Goal: Task Accomplishment & Management: Manage account settings

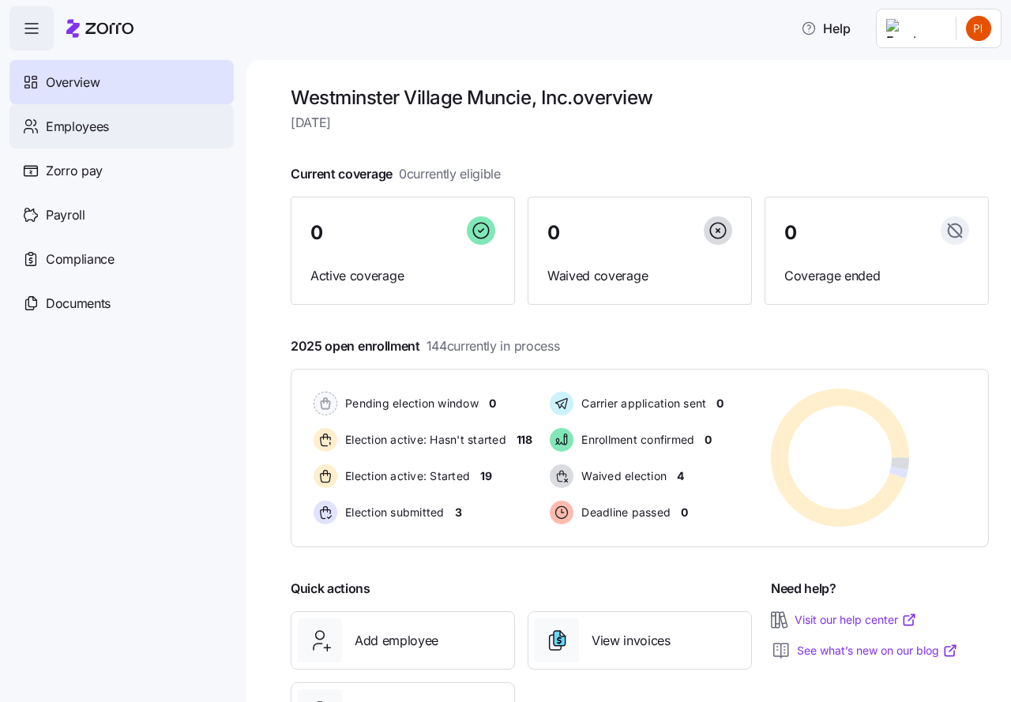
click at [77, 125] on span "Employees" at bounding box center [77, 127] width 63 height 20
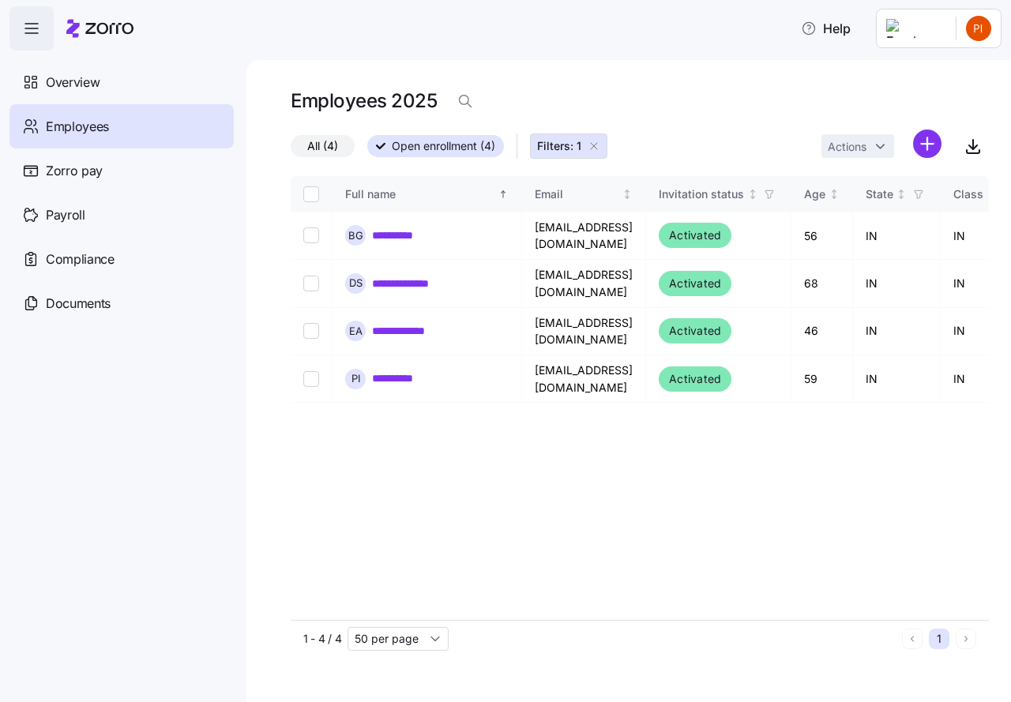
click at [81, 124] on span "Employees" at bounding box center [77, 127] width 63 height 20
click at [88, 78] on span "Overview" at bounding box center [73, 83] width 54 height 20
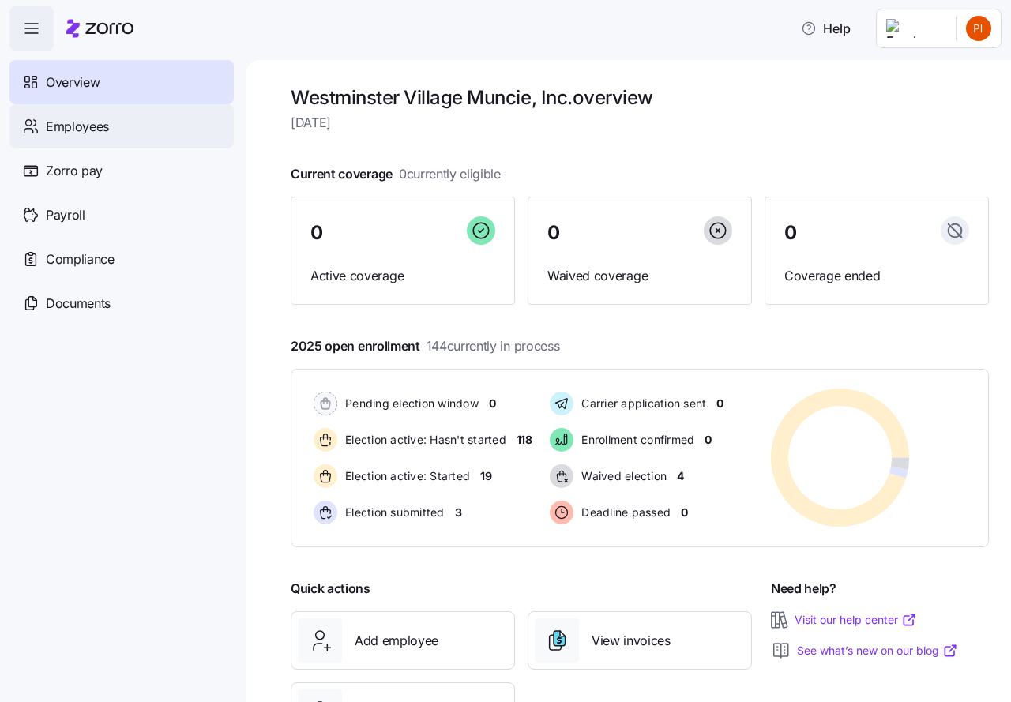
click at [73, 129] on span "Employees" at bounding box center [77, 127] width 63 height 20
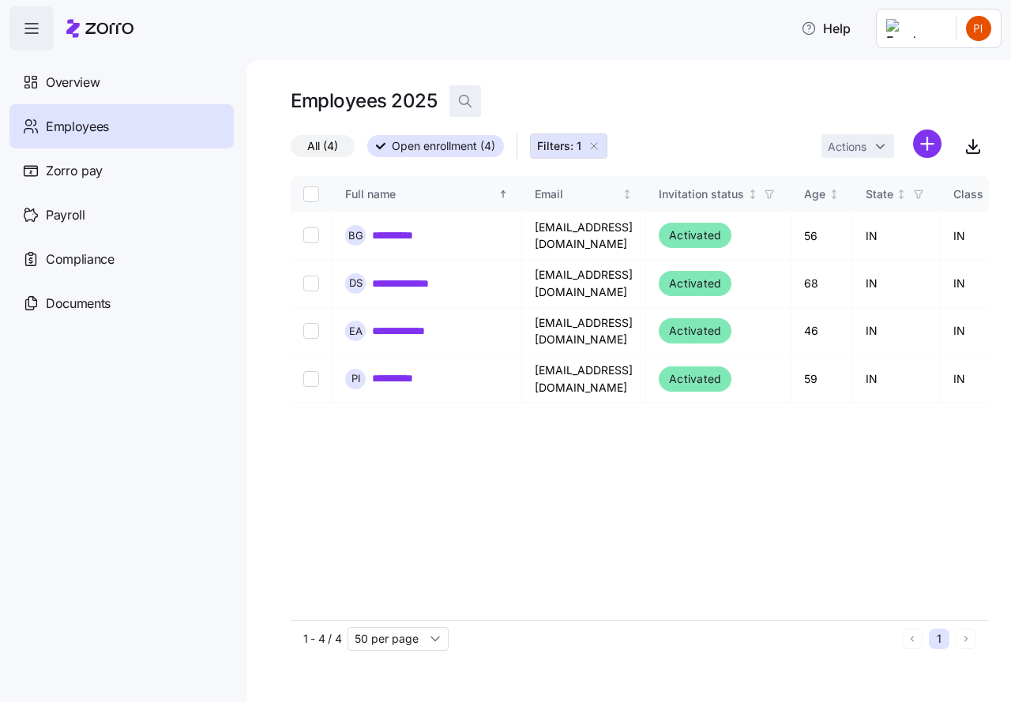
click at [466, 100] on icon "button" at bounding box center [465, 101] width 16 height 16
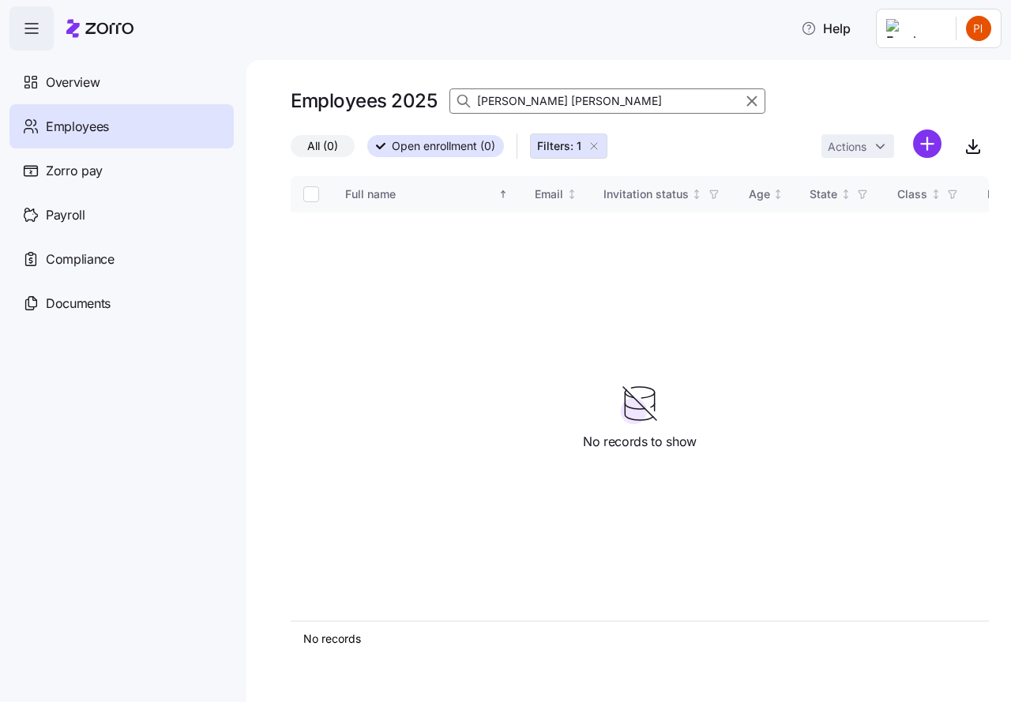
type input "[PERSON_NAME] [PERSON_NAME]"
click at [463, 98] on icon at bounding box center [464, 101] width 16 height 16
click at [76, 85] on span "Overview" at bounding box center [73, 83] width 54 height 20
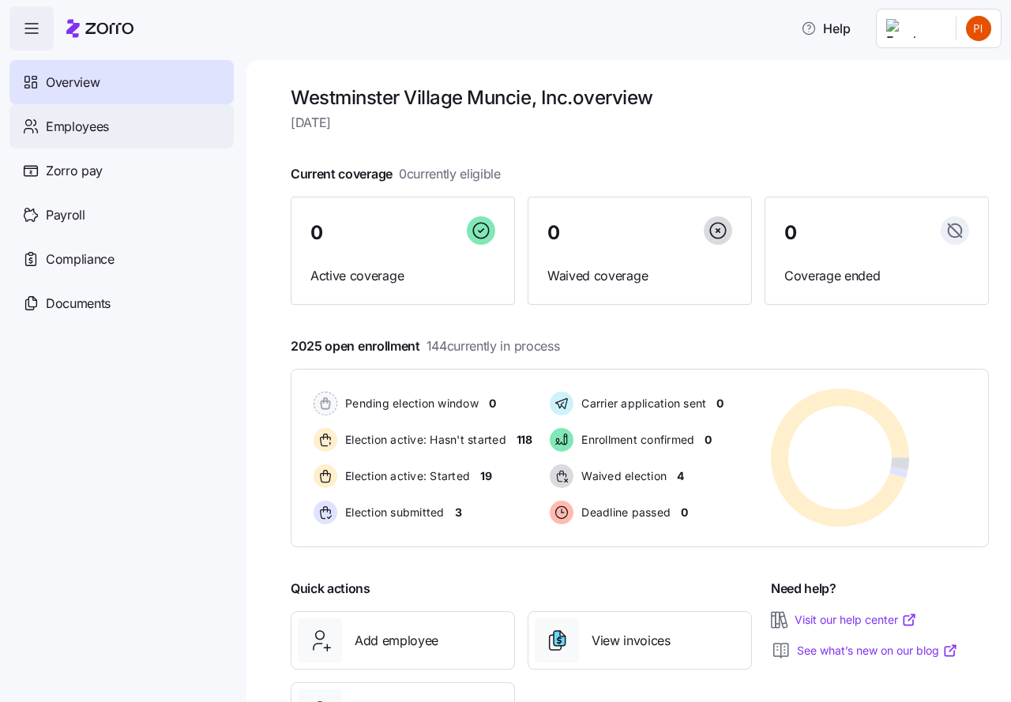
click at [45, 122] on div "Employees" at bounding box center [121, 126] width 224 height 44
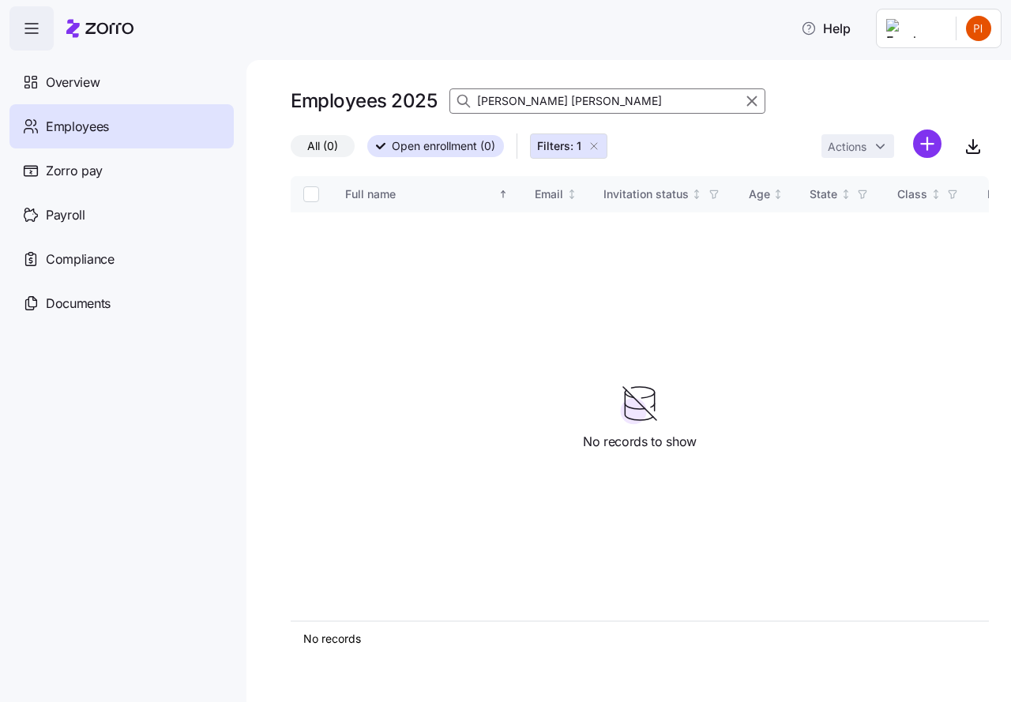
click at [419, 146] on span "Open enrollment (0)" at bounding box center [443, 146] width 103 height 21
click at [367, 151] on input "Open enrollment (0)" at bounding box center [367, 151] width 0 height 0
click at [43, 79] on div "Overview" at bounding box center [121, 82] width 224 height 44
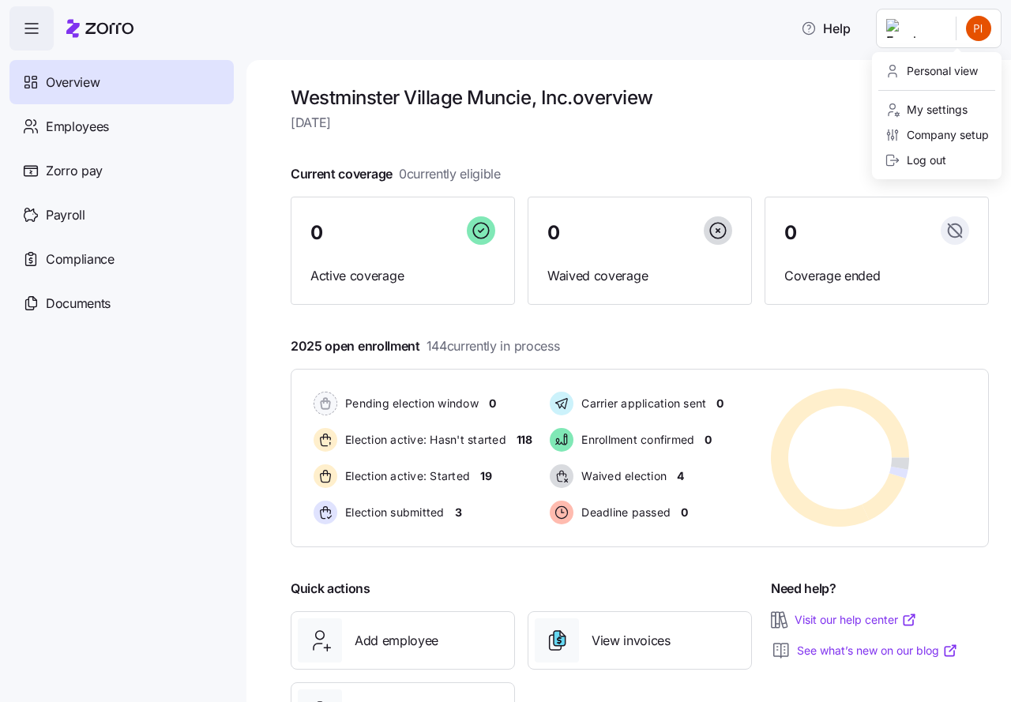
click at [977, 28] on html "Help Overview Employees Zorro pay Payroll Compliance Documents [GEOGRAPHIC_DATA…" at bounding box center [505, 346] width 1011 height 693
click at [568, 148] on html "Help Overview Employees Zorro pay Payroll Compliance Documents [GEOGRAPHIC_DATA…" at bounding box center [505, 346] width 1011 height 693
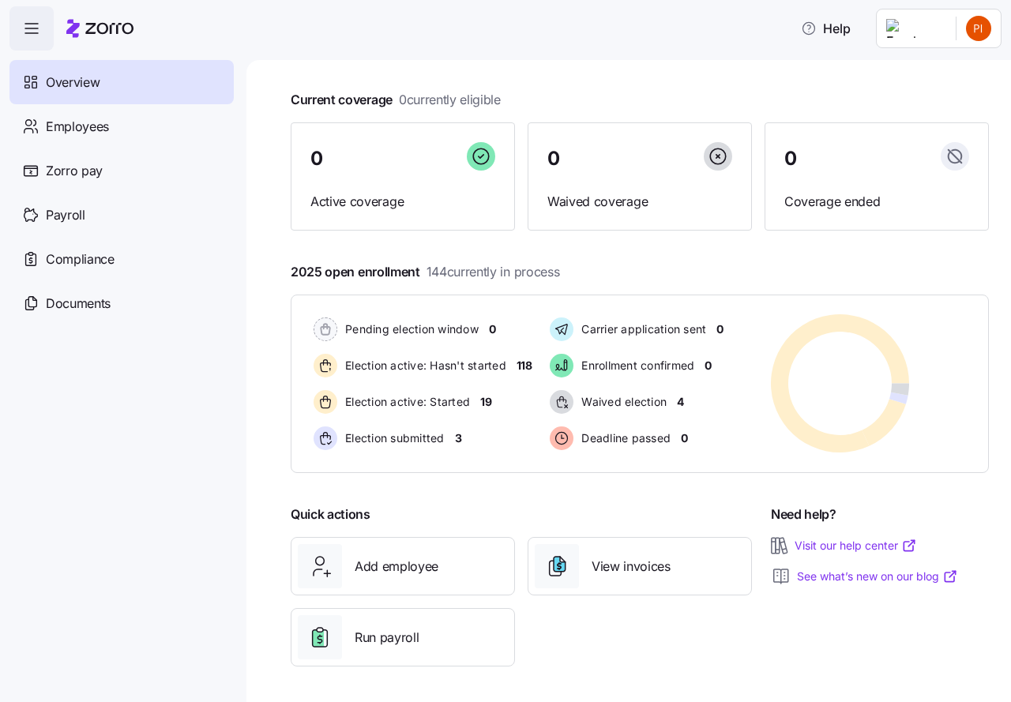
scroll to position [77, 0]
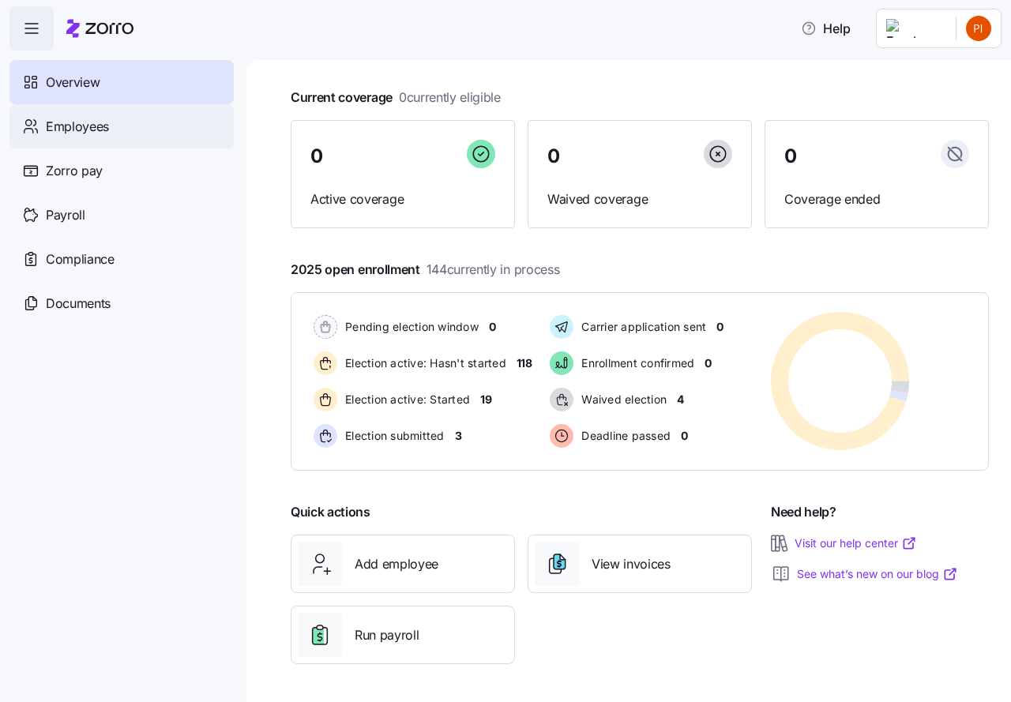
click at [70, 124] on span "Employees" at bounding box center [77, 127] width 63 height 20
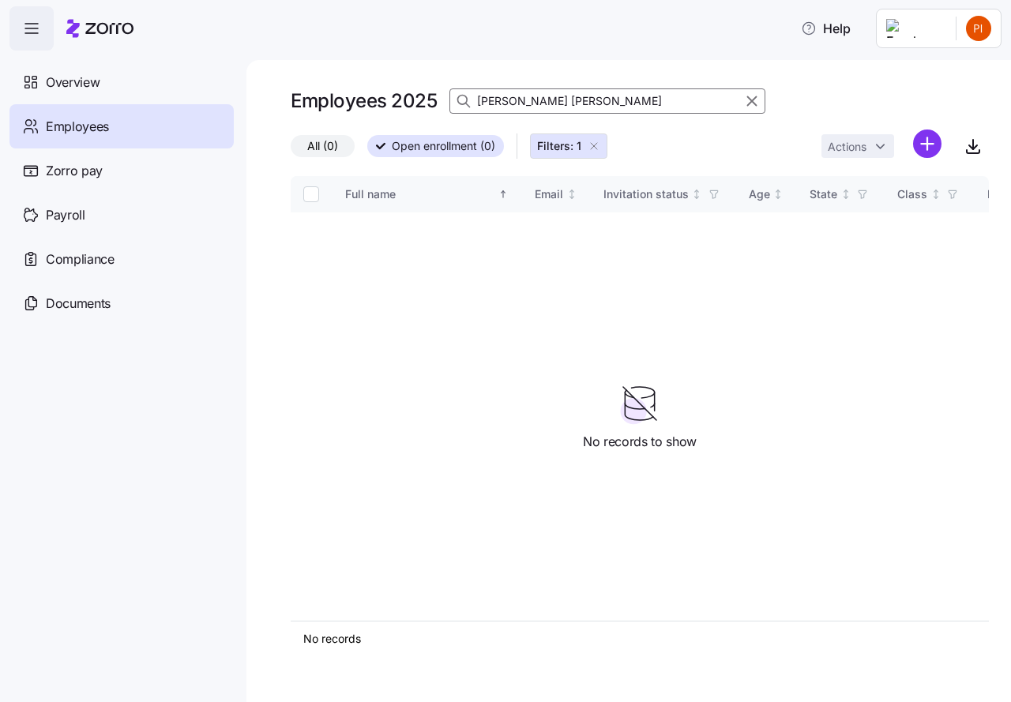
click at [32, 34] on icon "button" at bounding box center [31, 28] width 19 height 19
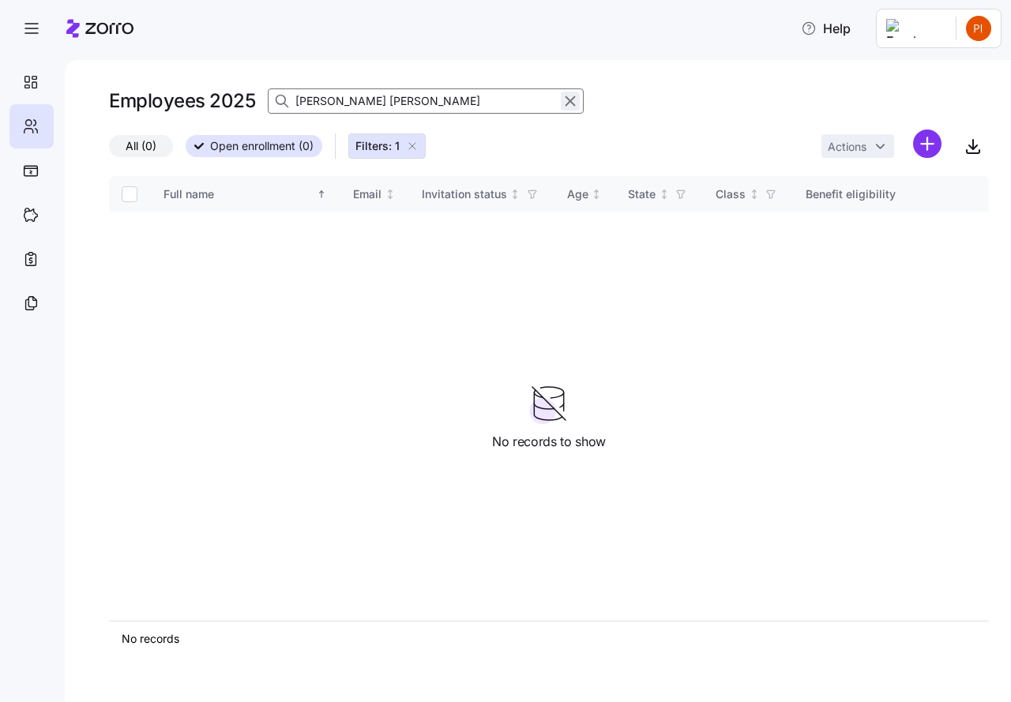
click at [570, 100] on icon "button" at bounding box center [570, 101] width 17 height 19
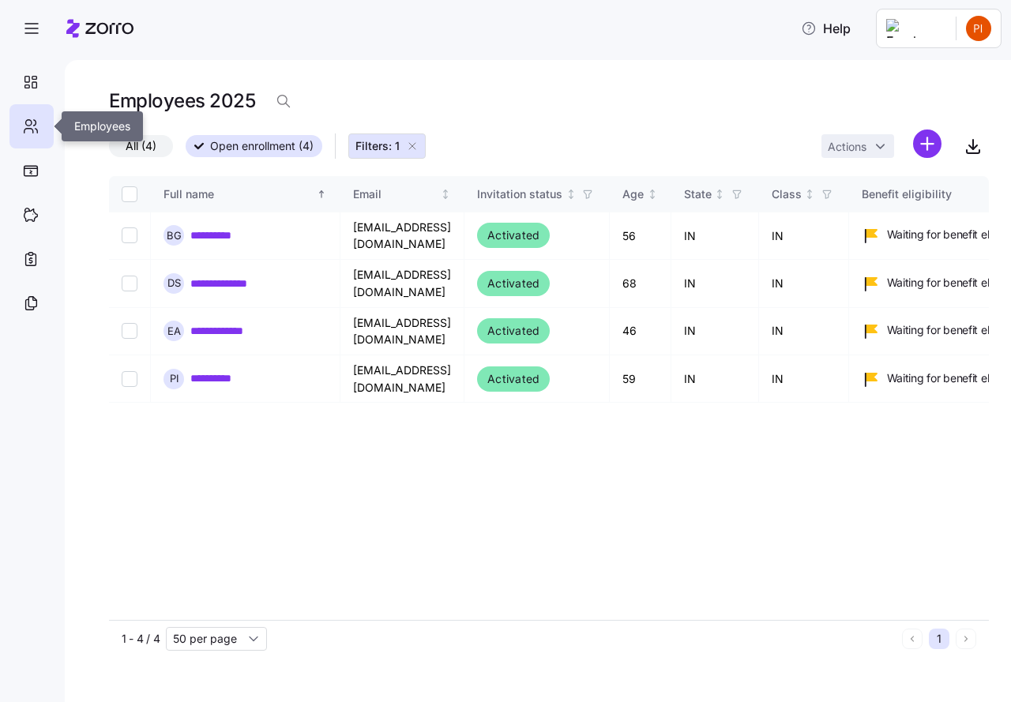
click at [36, 129] on icon at bounding box center [37, 131] width 2 height 4
click at [28, 129] on icon at bounding box center [28, 131] width 9 height 5
click at [146, 105] on h1 "Employees 2025" at bounding box center [182, 100] width 146 height 24
click at [283, 100] on icon "button" at bounding box center [284, 101] width 16 height 16
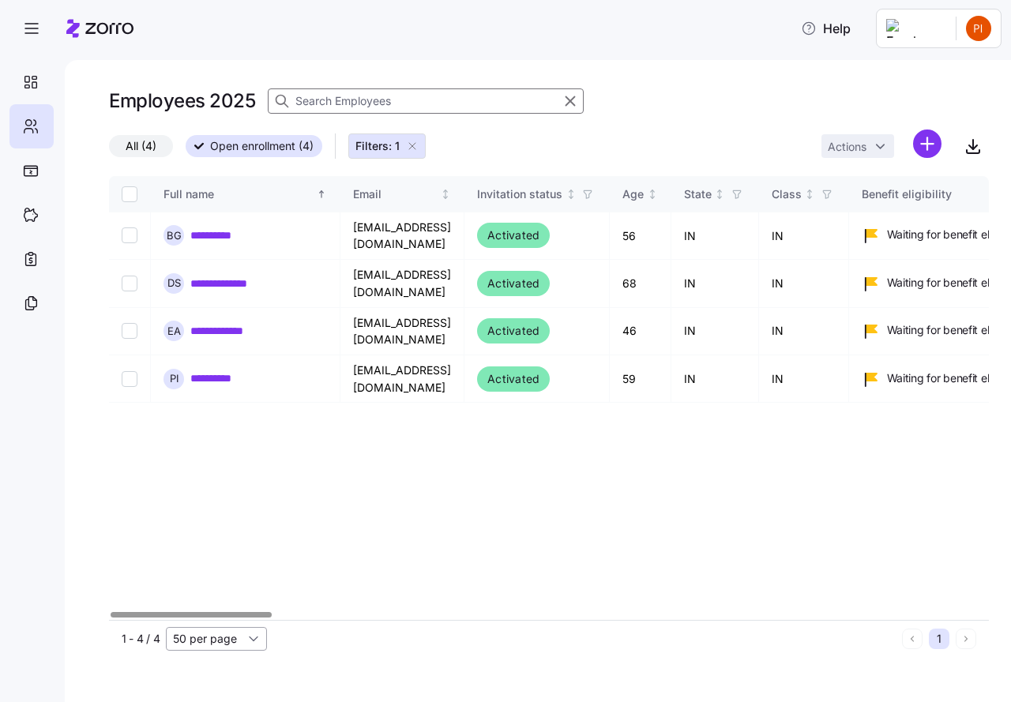
click at [256, 636] on input "50 per page" at bounding box center [216, 639] width 101 height 24
click at [228, 603] on span "150 per page" at bounding box center [213, 602] width 69 height 17
type input "150 per page"
click at [389, 145] on span "Filters: 1" at bounding box center [377, 146] width 44 height 16
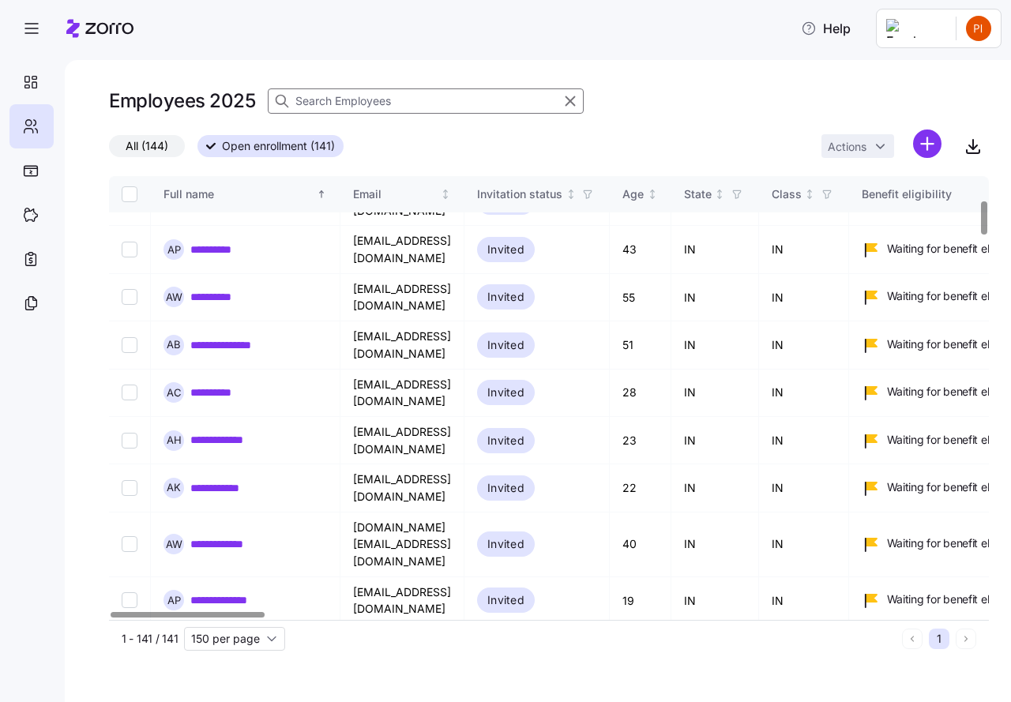
scroll to position [316, 0]
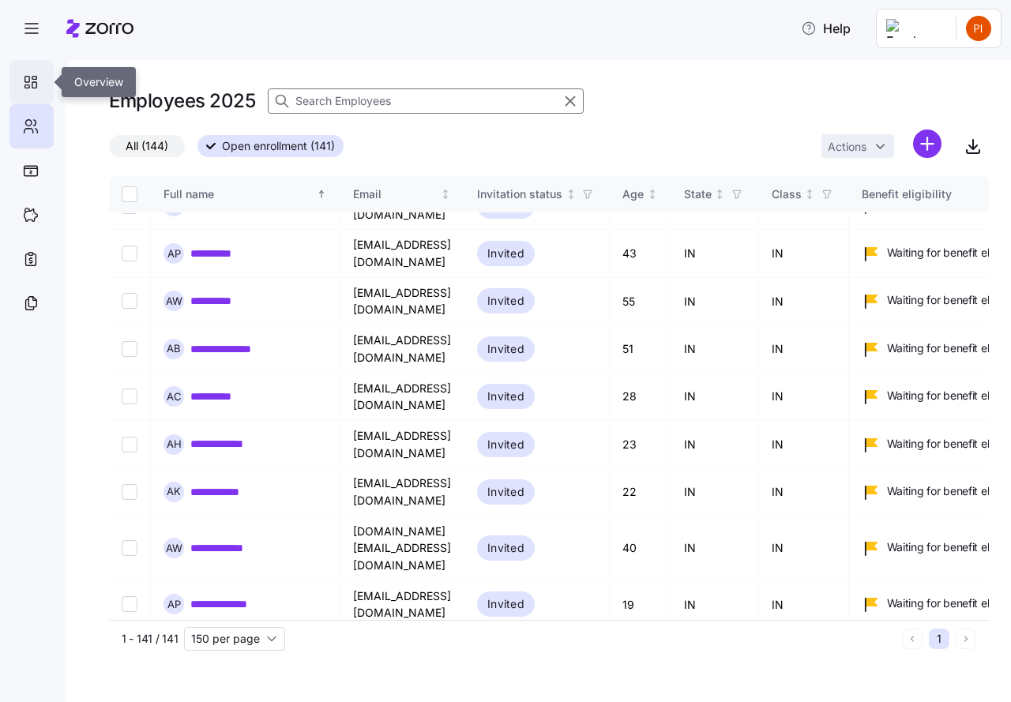
click at [27, 85] on icon at bounding box center [27, 86] width 5 height 3
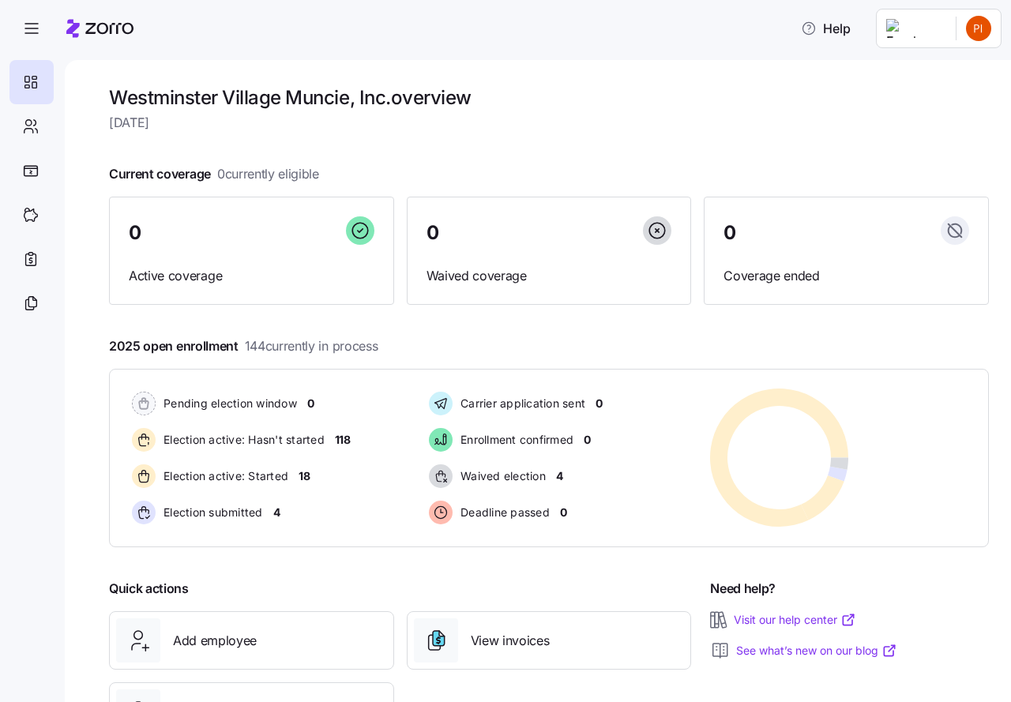
click at [977, 25] on html "Help Westminster Village Muncie, Inc. overview [DATE] Current coverage 0 curren…" at bounding box center [505, 346] width 1011 height 693
click at [934, 157] on div "Log out" at bounding box center [916, 160] width 62 height 17
